Goal: Information Seeking & Learning: Learn about a topic

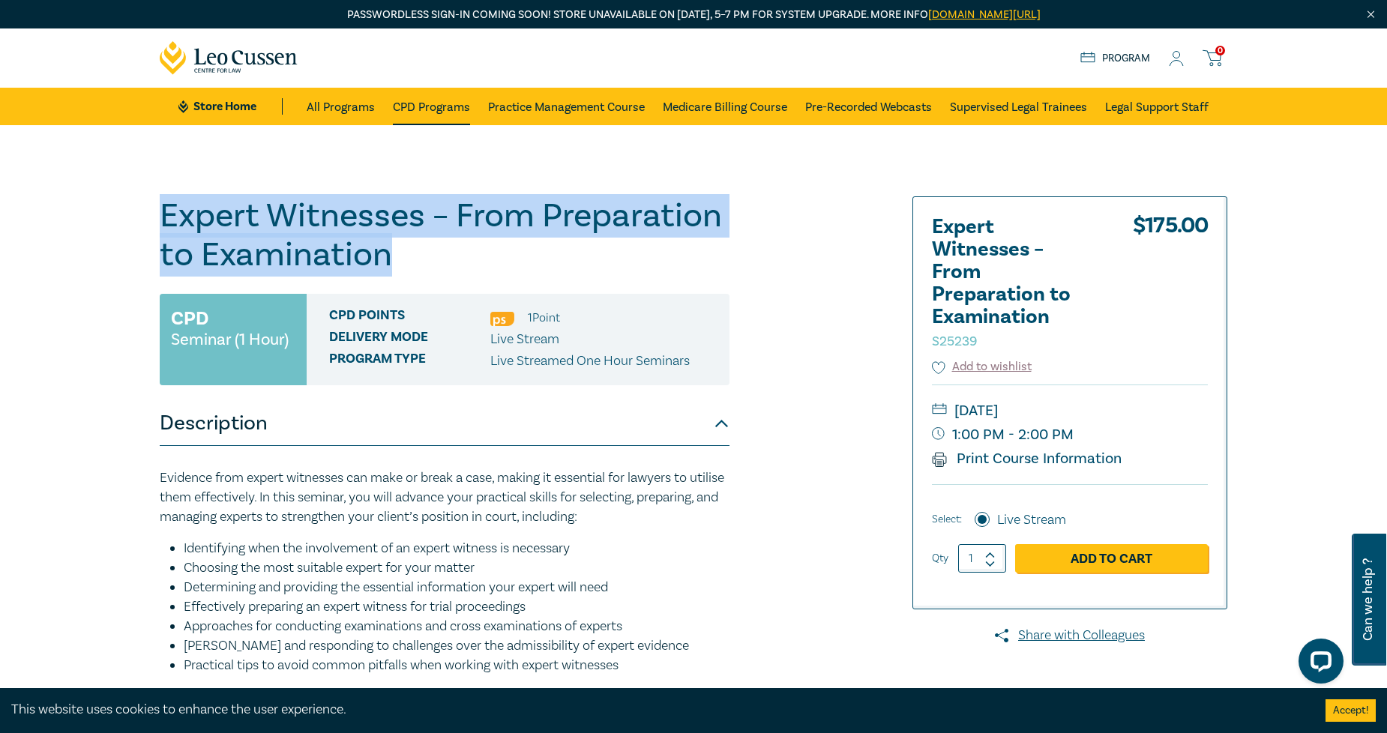
click at [439, 105] on link "CPD Programs" at bounding box center [431, 106] width 77 height 37
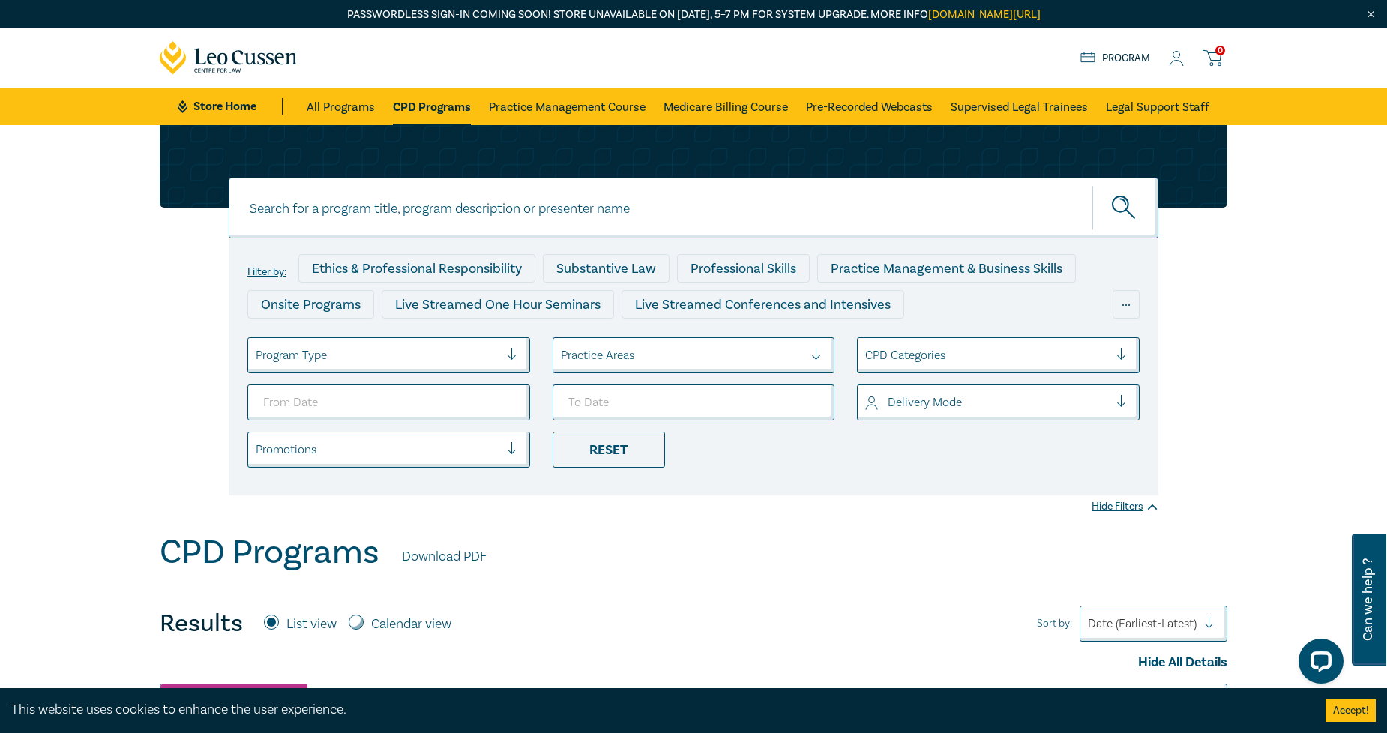
click at [672, 353] on div at bounding box center [683, 355] width 244 height 19
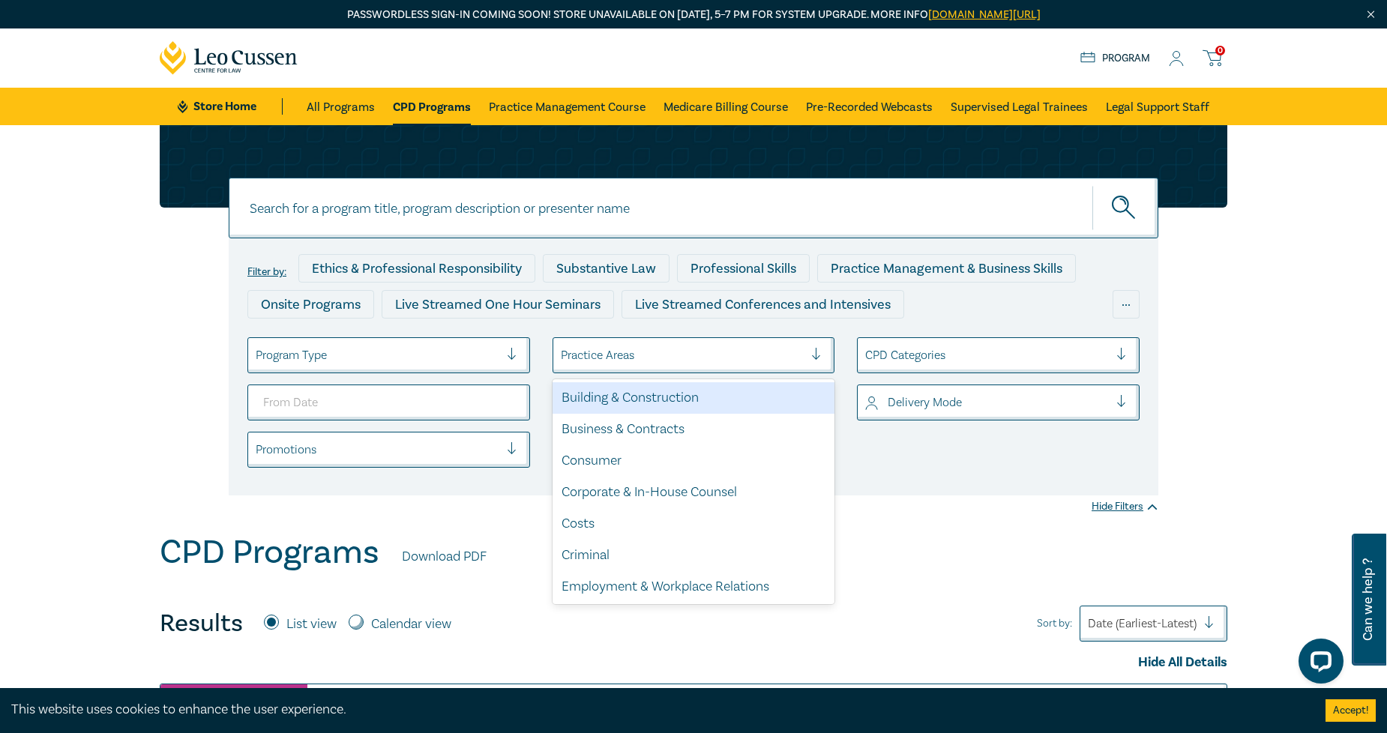
click at [666, 394] on div "Building & Construction" at bounding box center [694, 397] width 283 height 31
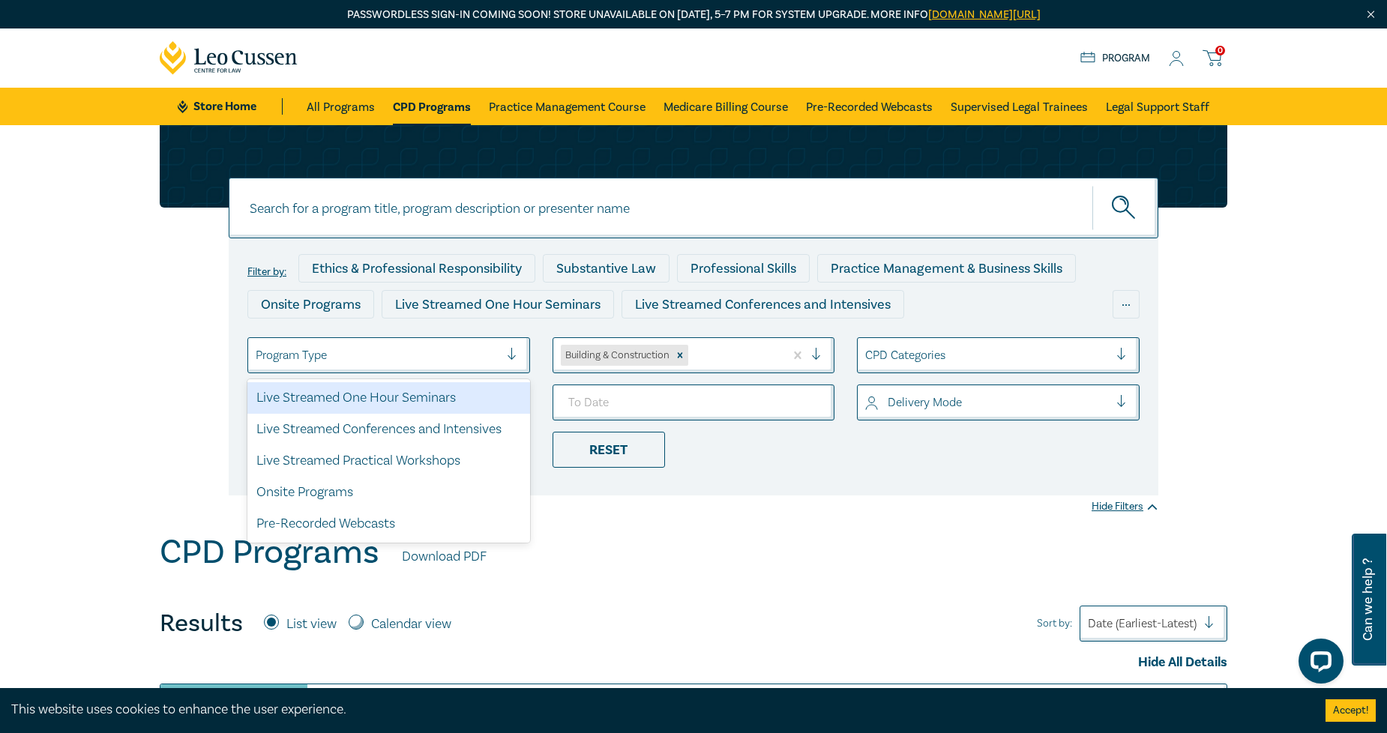
click at [468, 362] on div at bounding box center [378, 355] width 244 height 19
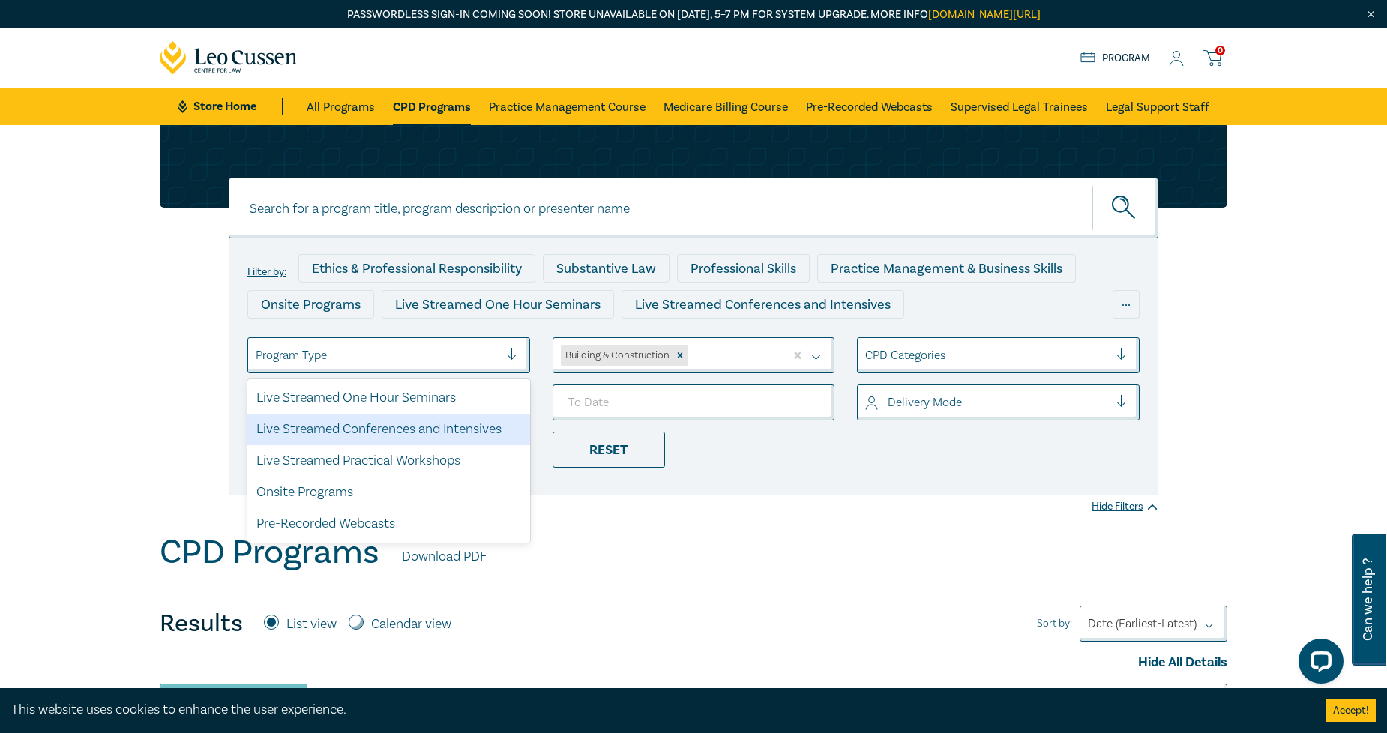
click at [391, 433] on div "Live Streamed Conferences and Intensives" at bounding box center [388, 429] width 283 height 31
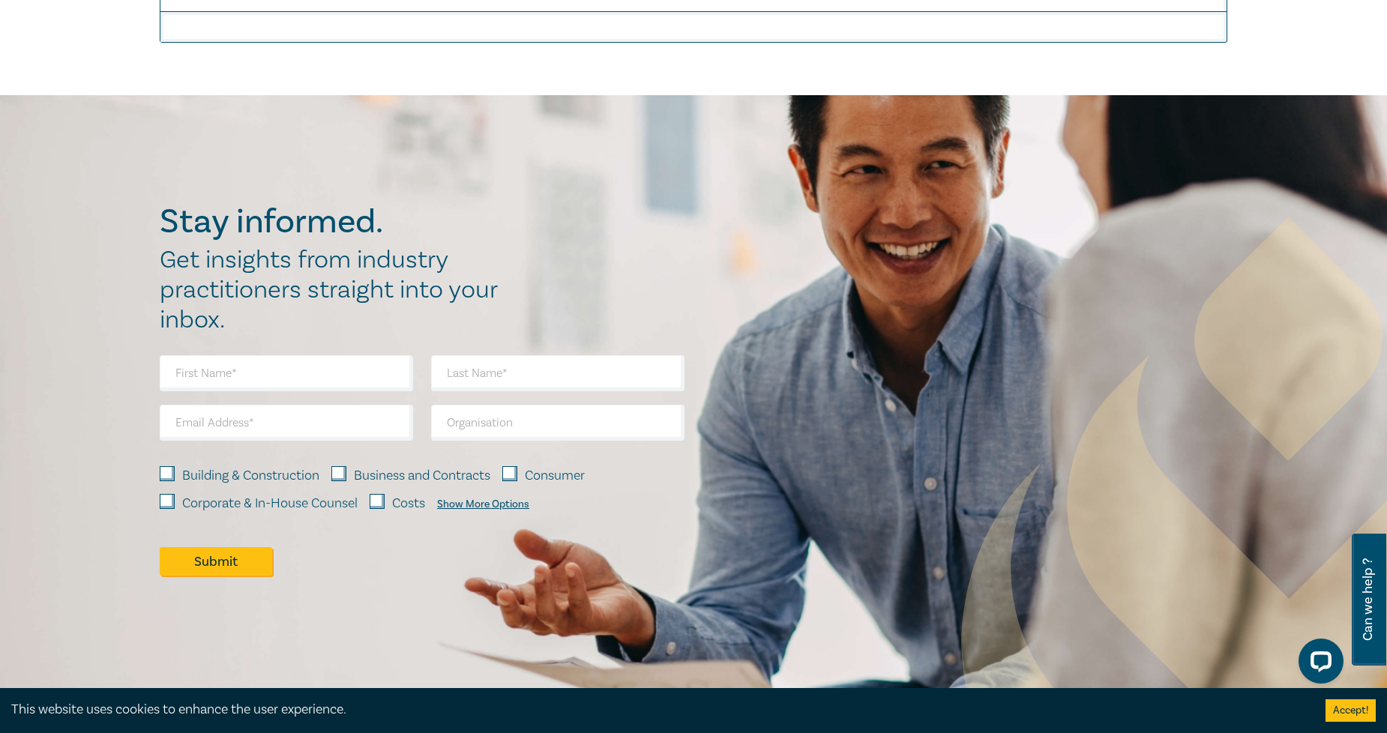
scroll to position [1333, 0]
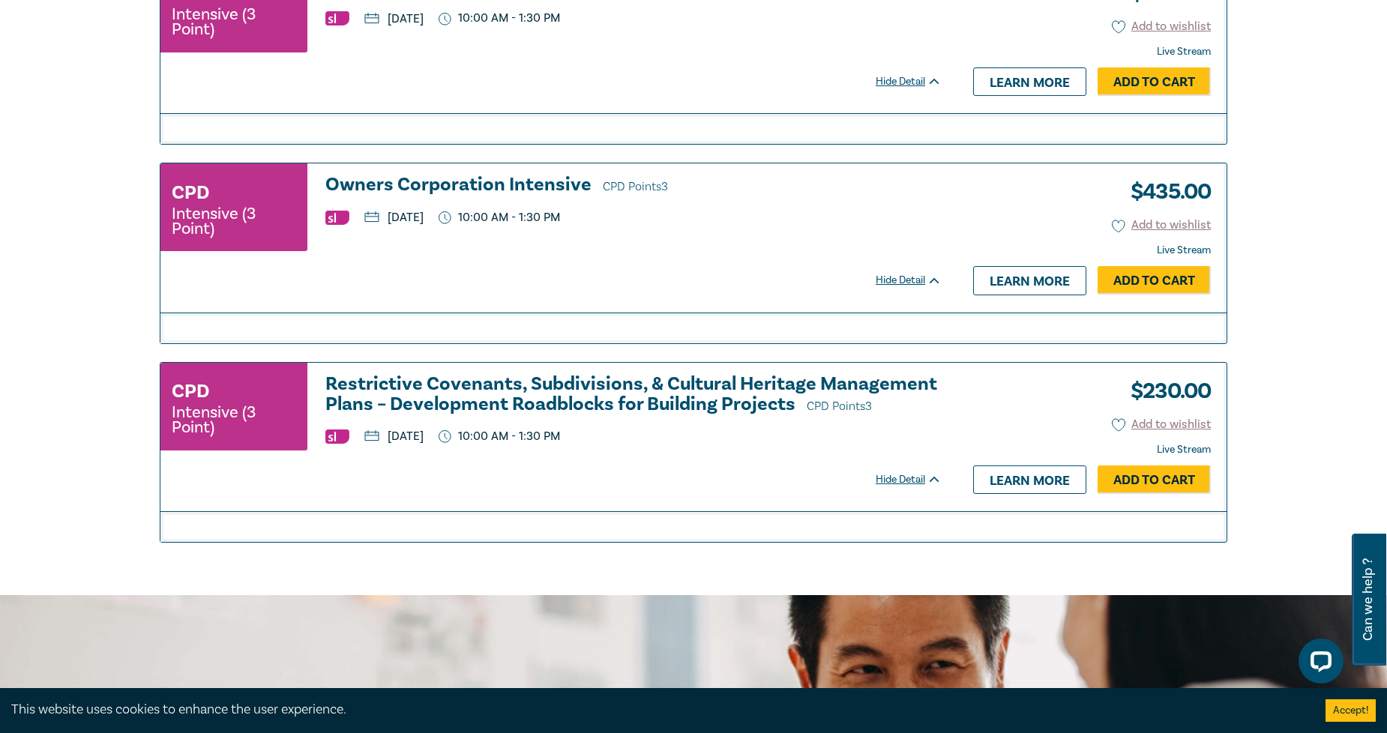
click at [641, 407] on h3 "Restrictive Covenants, Subdivisions, & Cultural Heritage Management Plans – Dev…" at bounding box center [633, 395] width 616 height 43
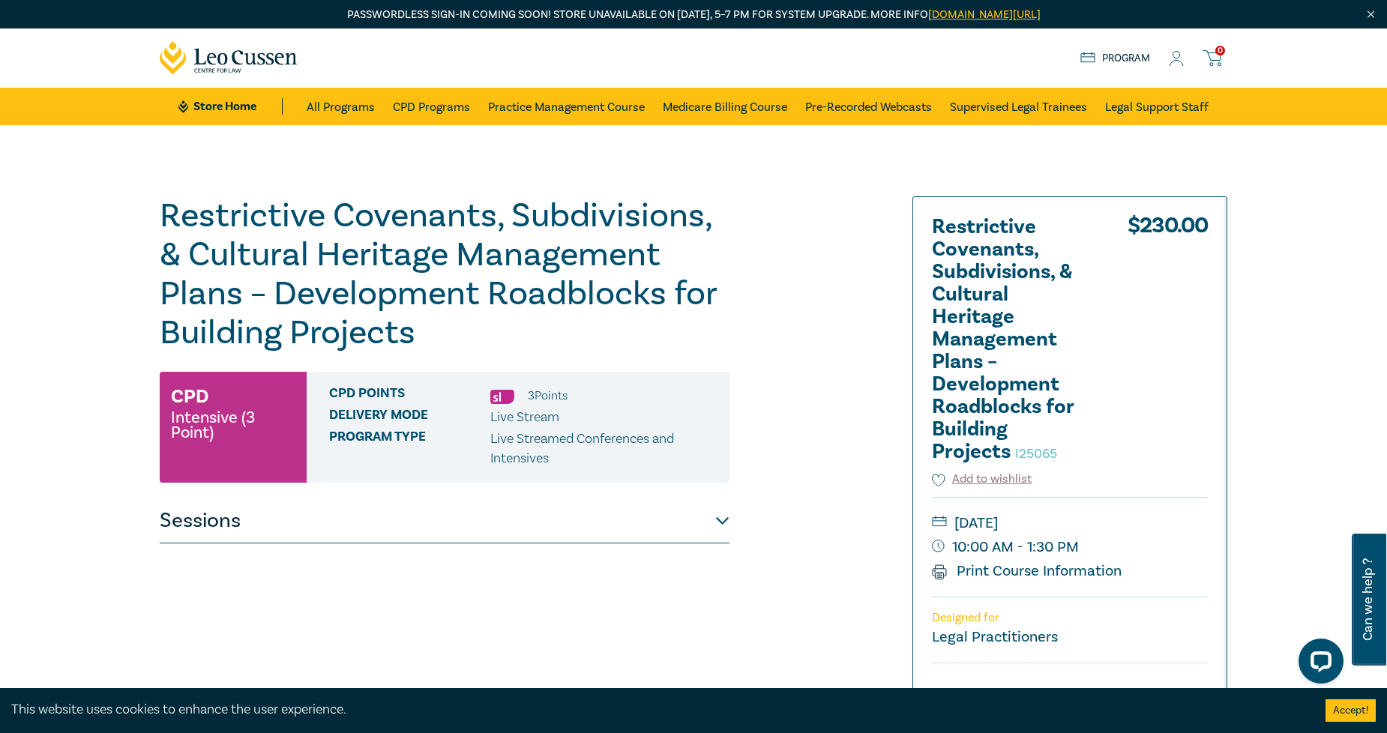
click at [457, 499] on button "Sessions" at bounding box center [445, 521] width 570 height 45
